Goal: Complete application form: Complete application form

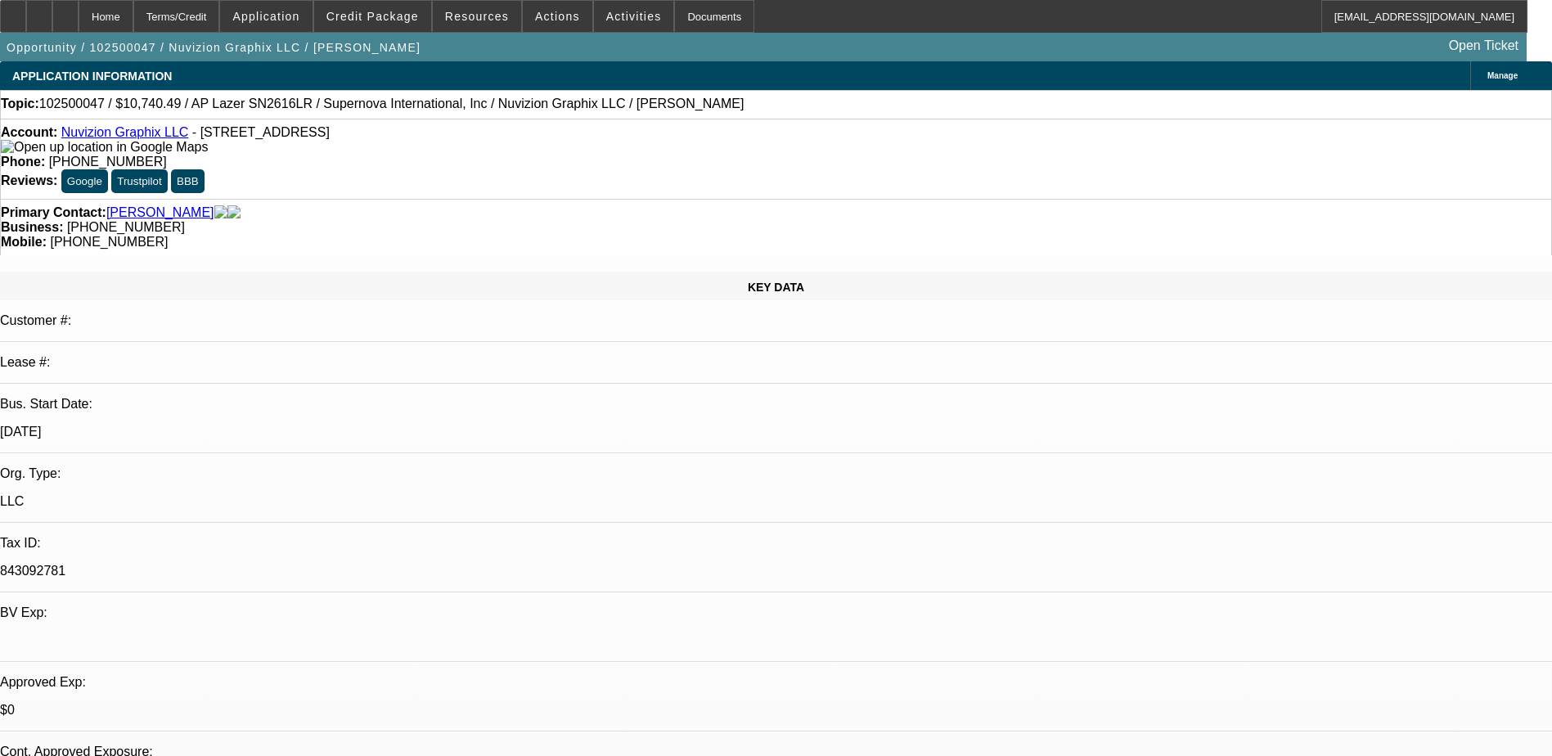
select select "0"
select select "6"
select select "0"
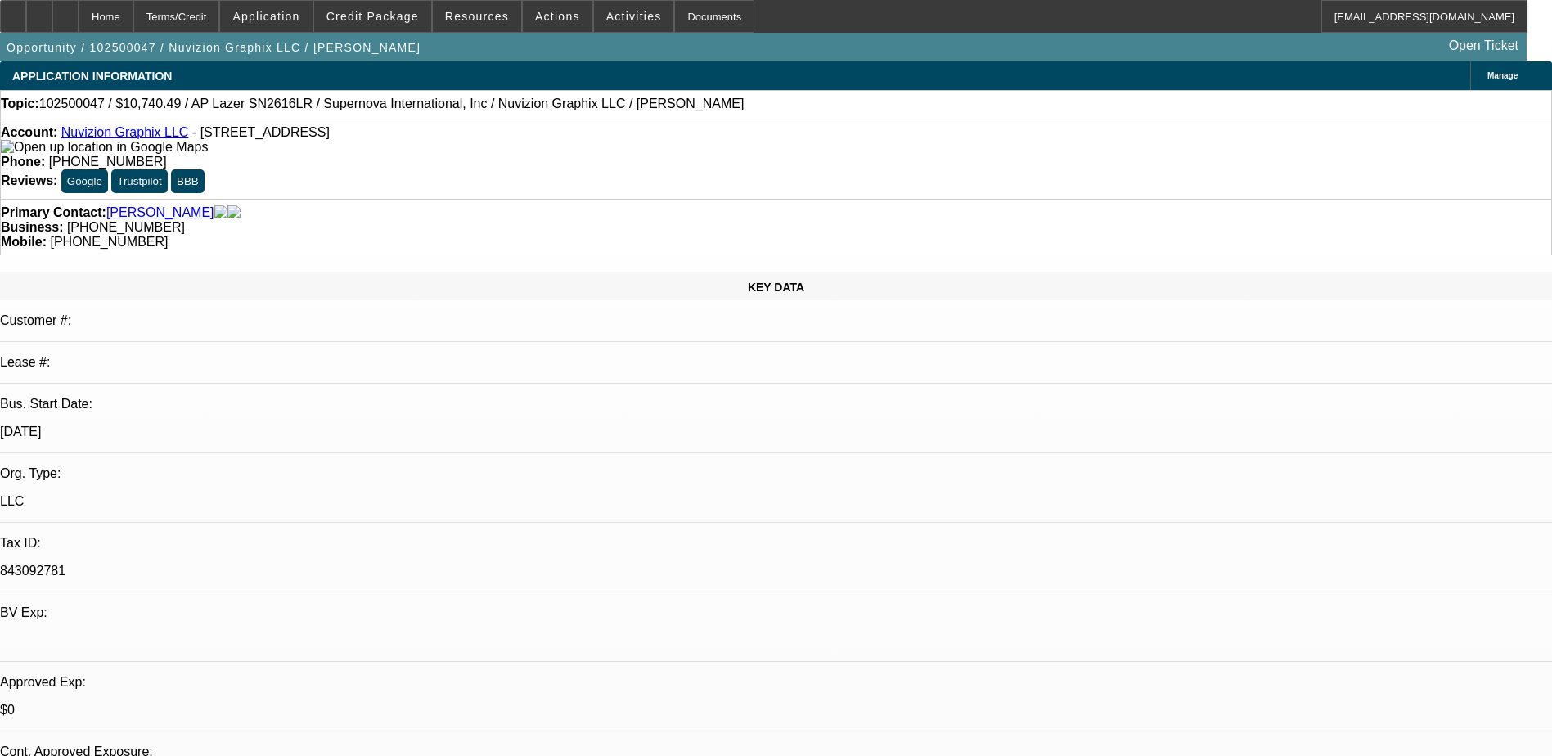
select select "0"
select select "0.1"
select select "5"
select select "0"
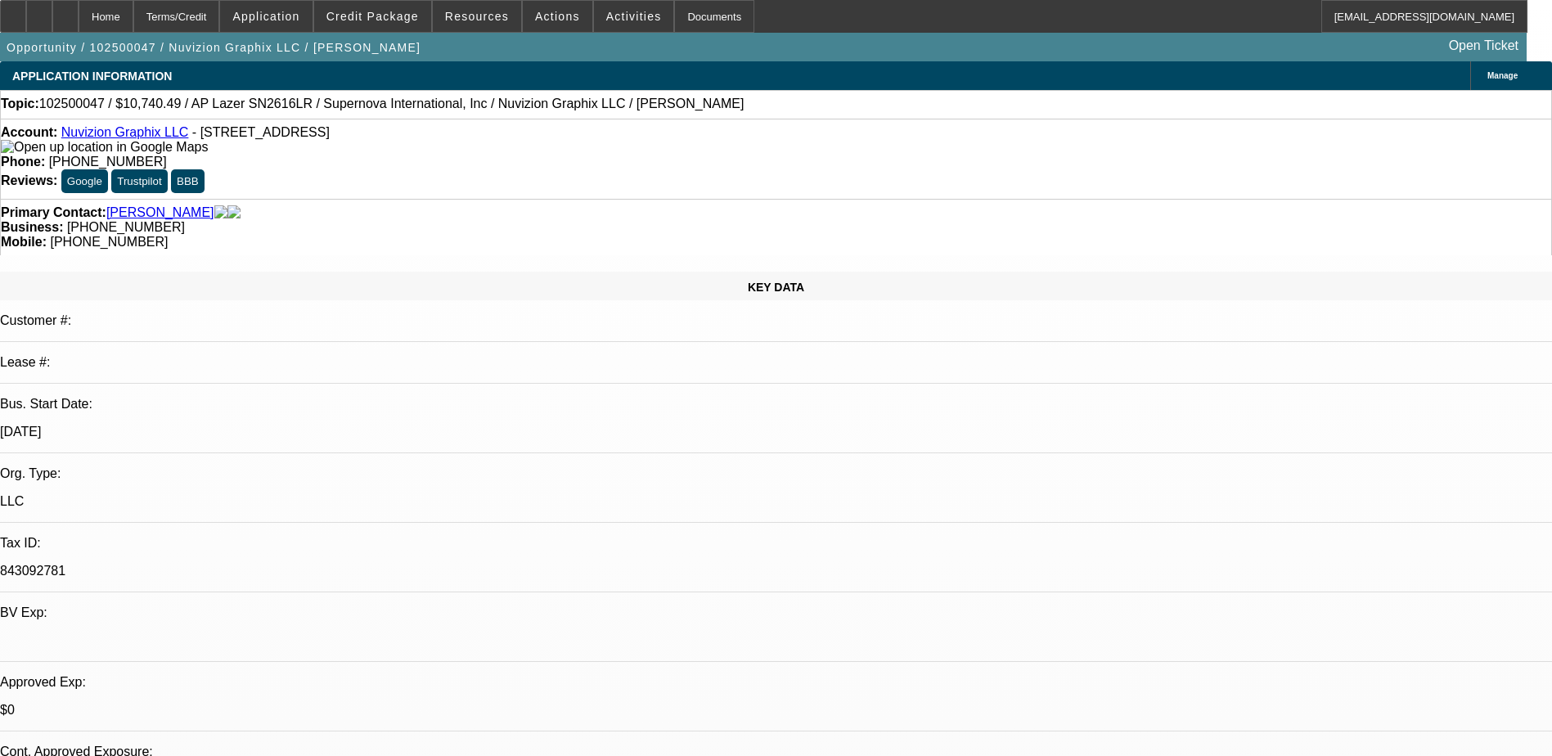
select select "0.1"
select select "5"
select select "0"
select select "0.1"
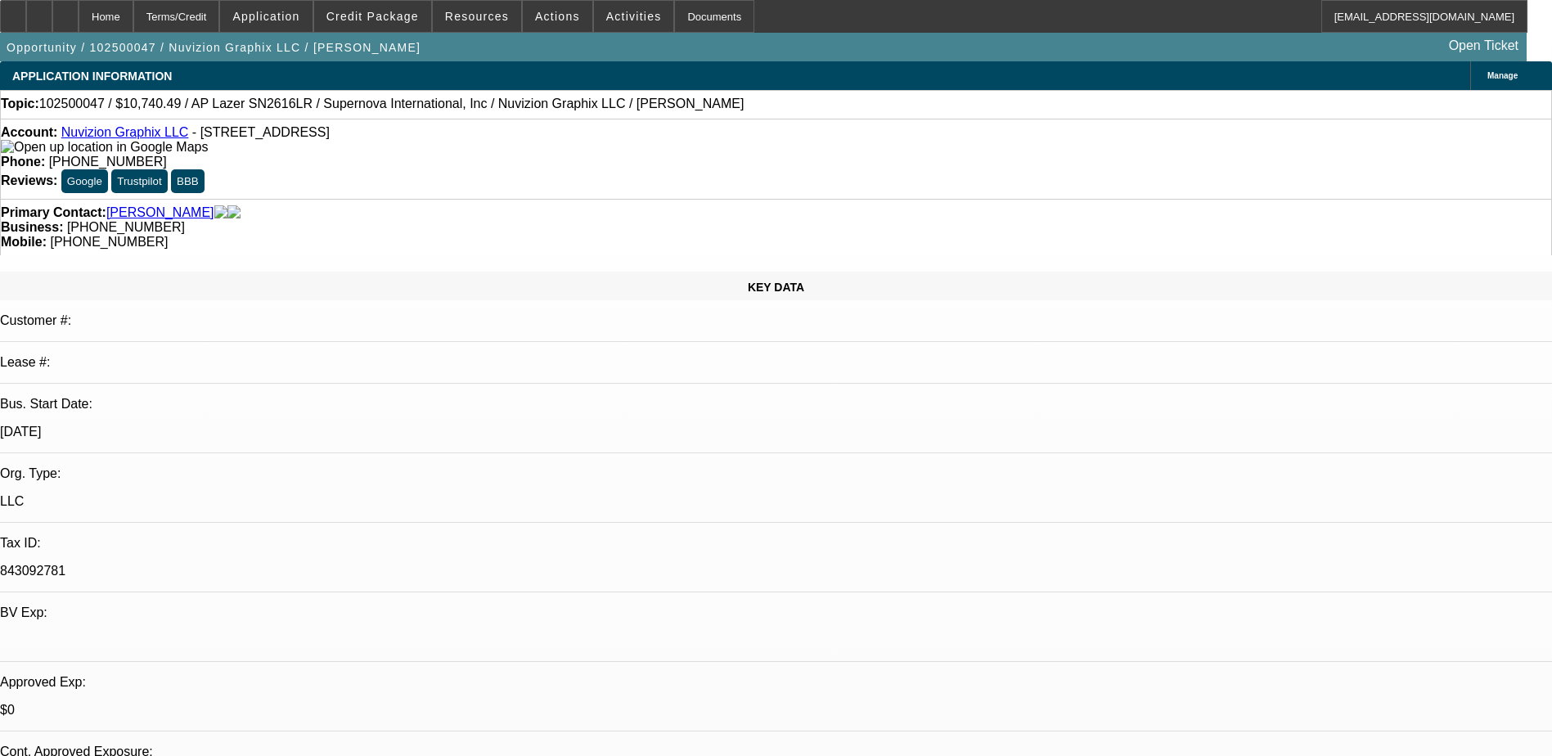
select select "5"
